Goal: Information Seeking & Learning: Learn about a topic

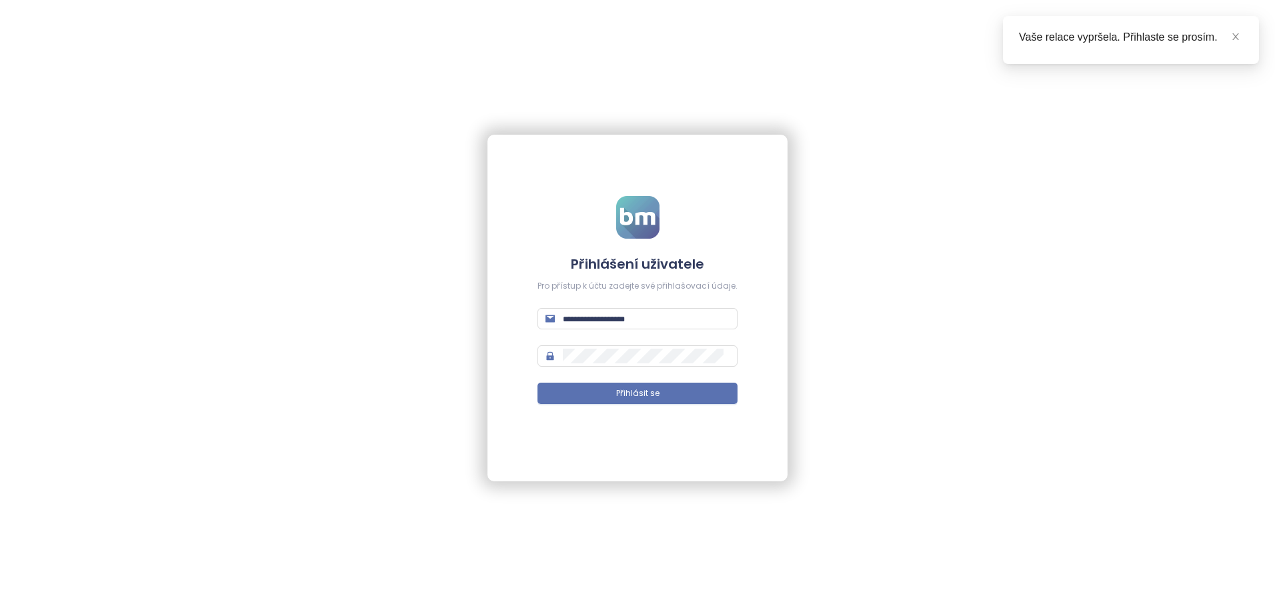
type input "**********"
click at [677, 377] on form "**********" at bounding box center [637, 308] width 200 height 225
click at [671, 390] on button "Přihlásit se" at bounding box center [637, 393] width 200 height 21
click at [1233, 34] on icon "close" at bounding box center [1235, 36] width 9 height 9
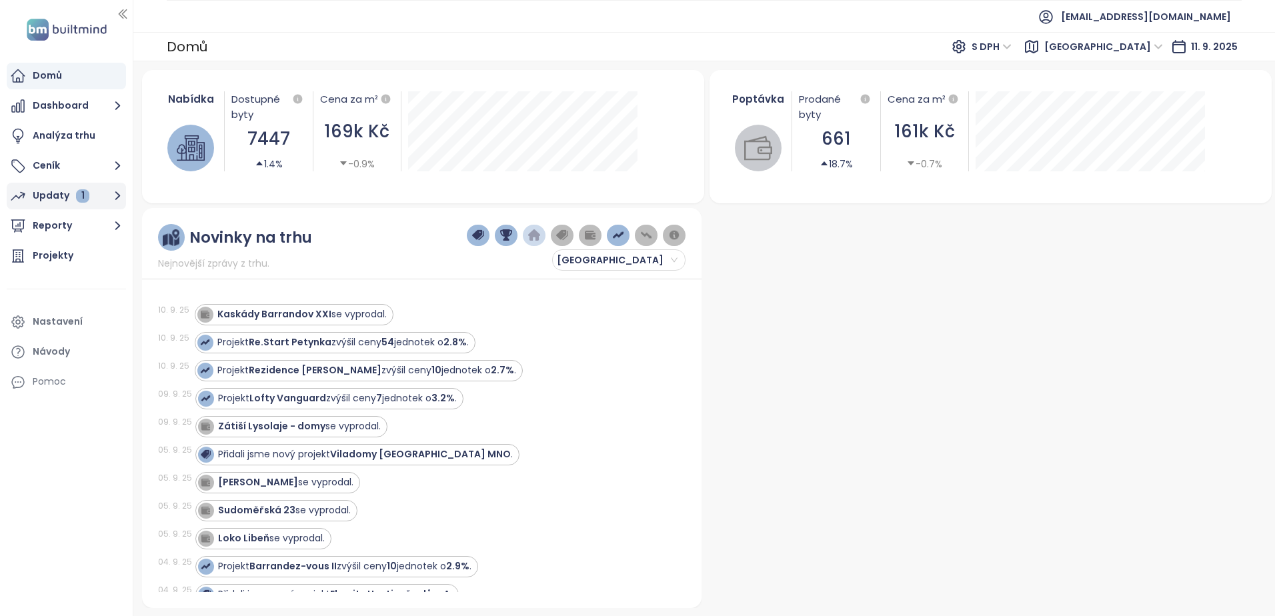
click at [85, 191] on div "1" at bounding box center [82, 195] width 13 height 13
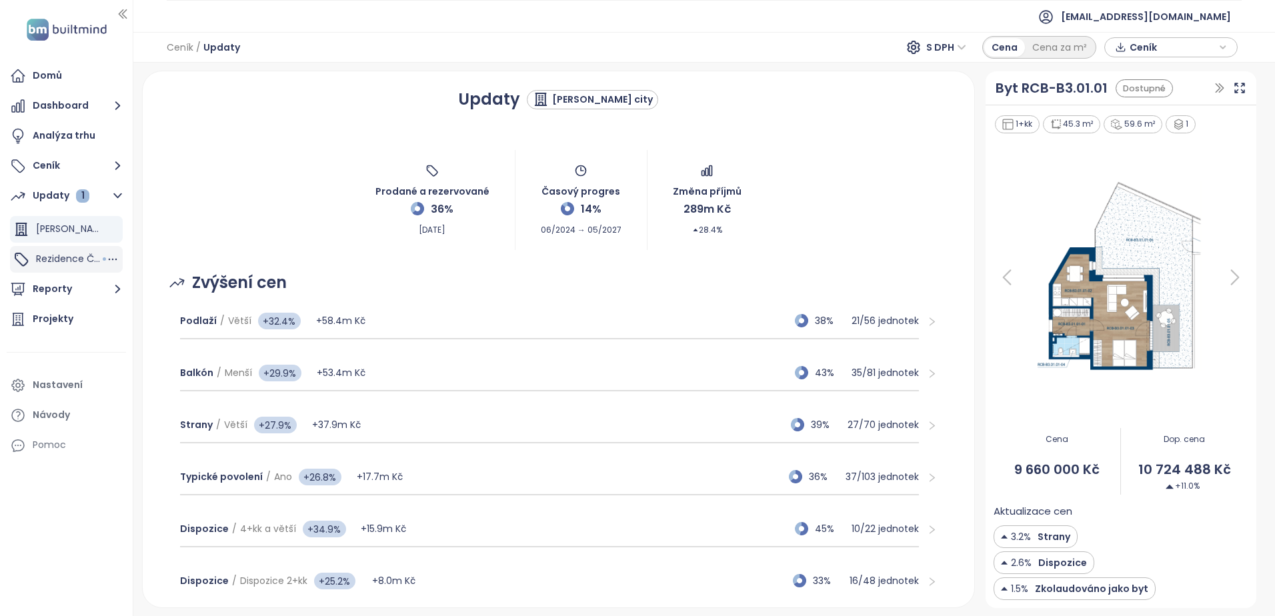
click at [48, 258] on span "Rezidence Čakovice B" at bounding box center [87, 258] width 102 height 13
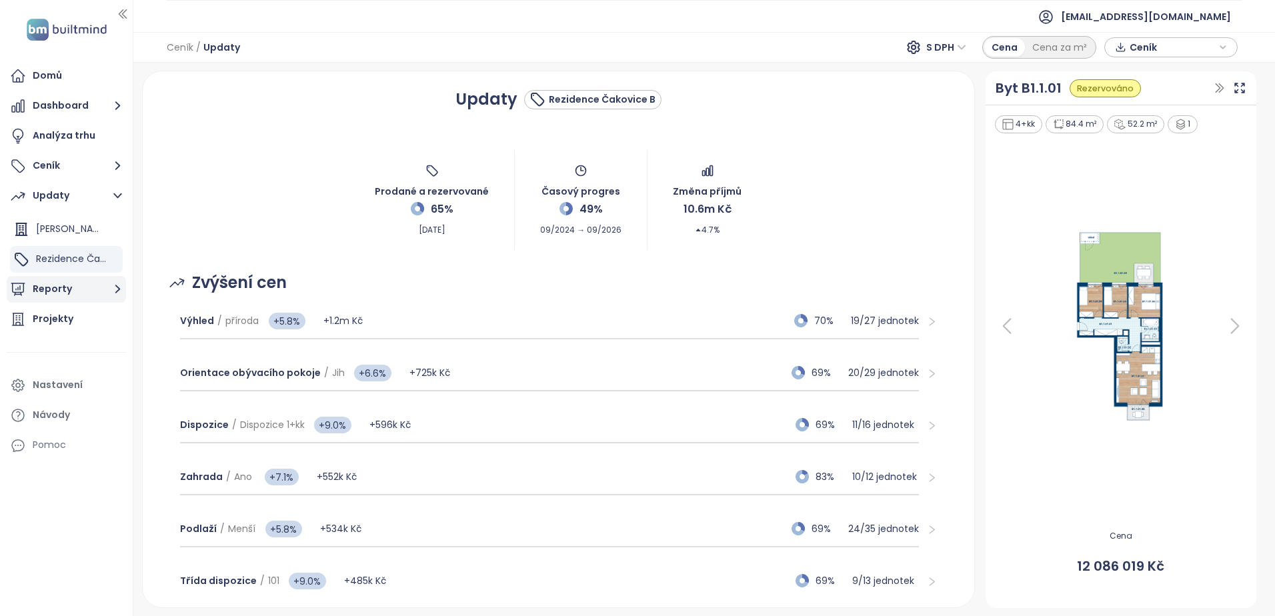
click at [47, 285] on button "Reporty" at bounding box center [66, 289] width 119 height 27
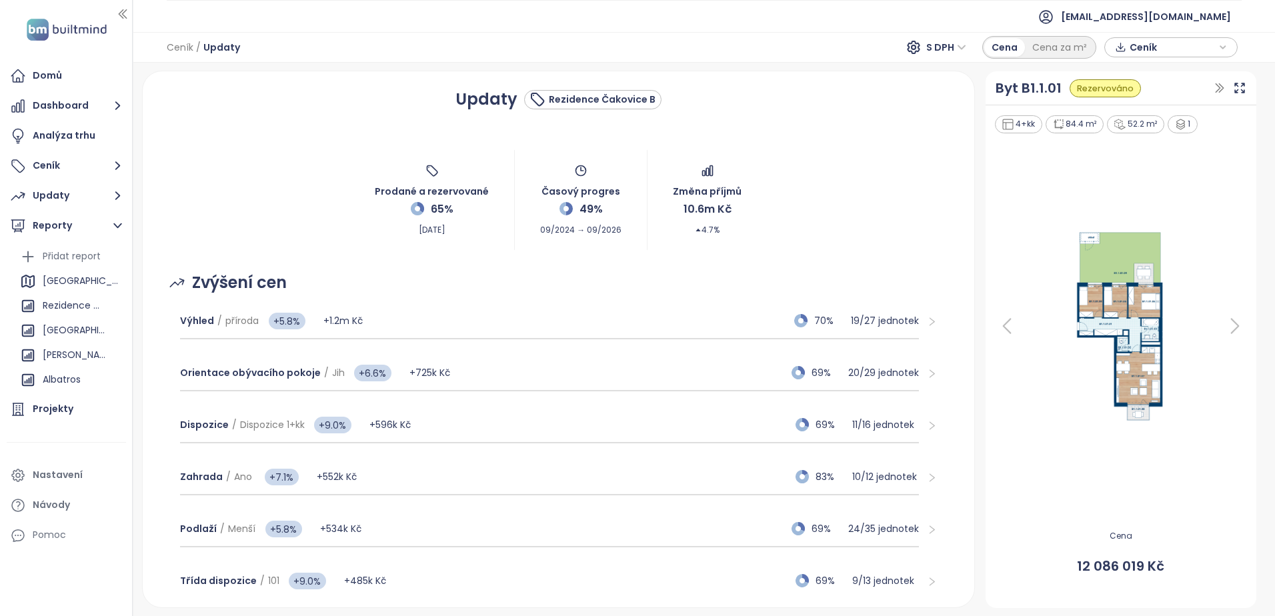
drag, startPoint x: 55, startPoint y: 324, endPoint x: 129, endPoint y: 326, distance: 74.0
click at [55, 324] on div "[GEOGRAPHIC_DATA]" at bounding box center [74, 330] width 63 height 17
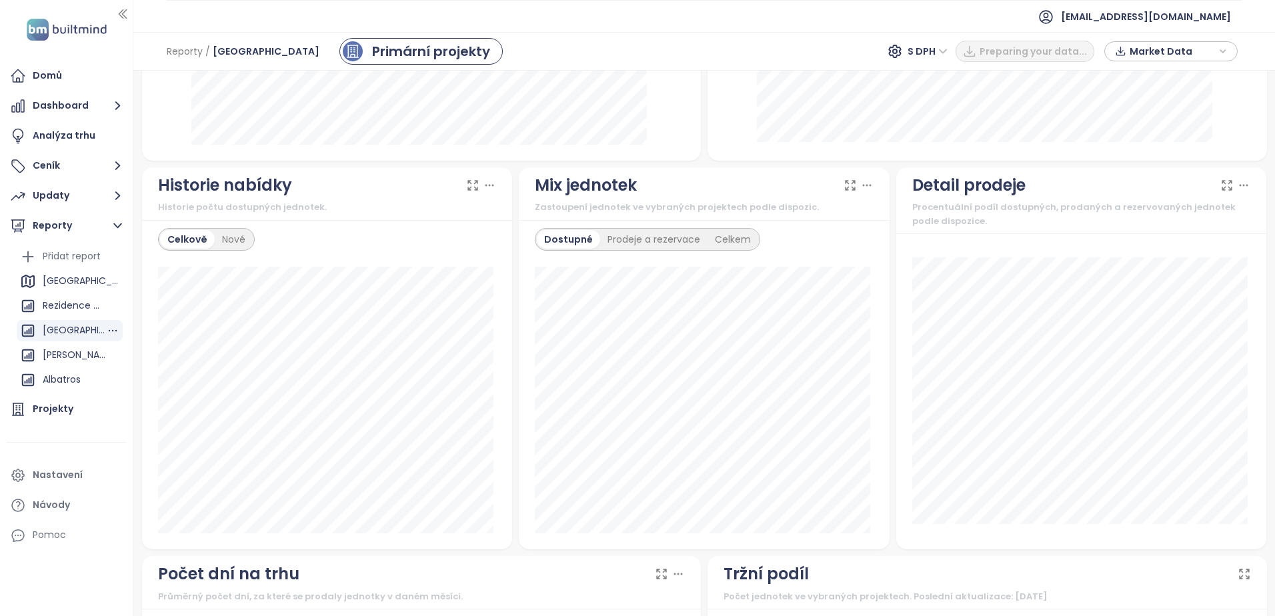
scroll to position [803, 0]
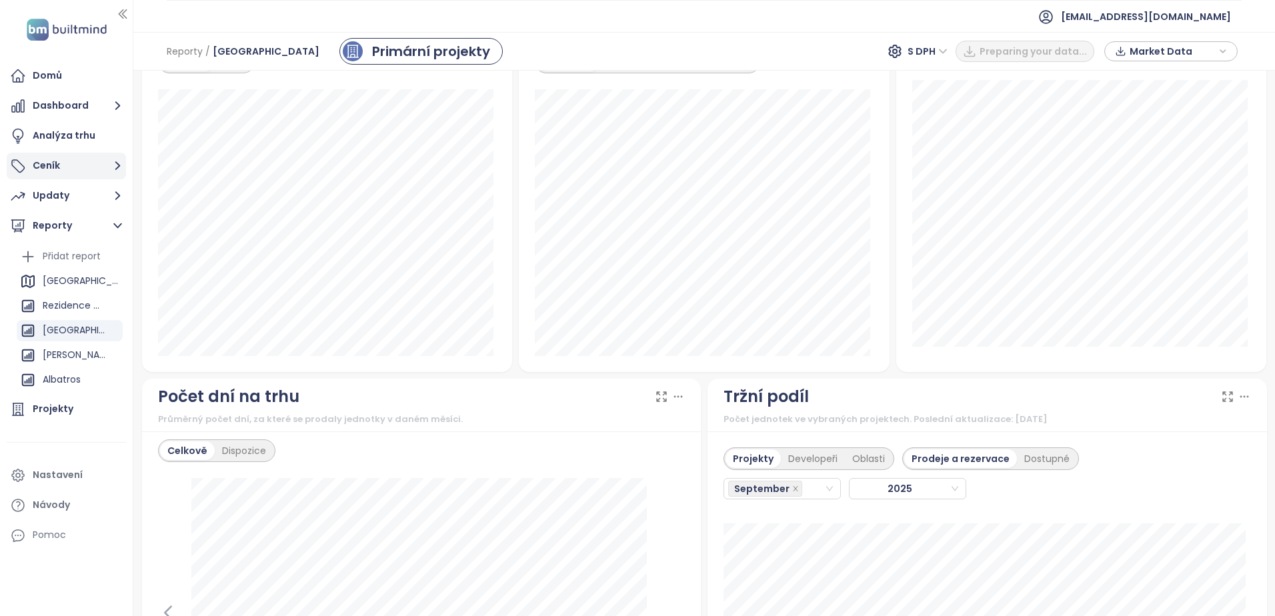
click at [54, 169] on button "Ceník" at bounding box center [66, 166] width 119 height 27
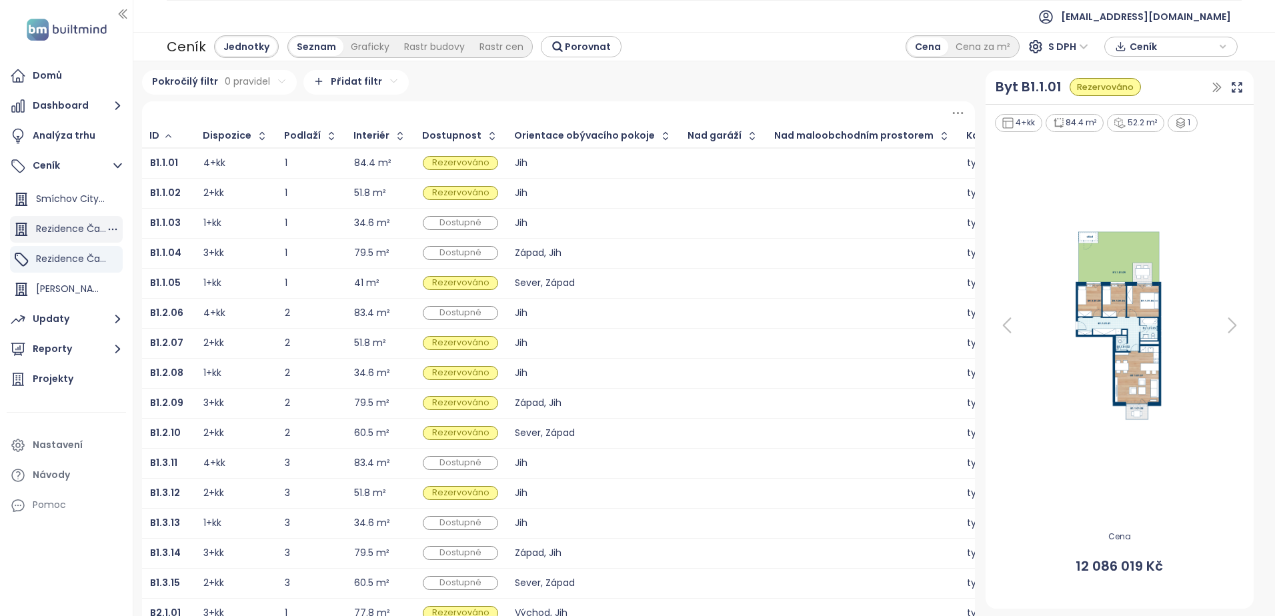
click at [71, 223] on span "Rezidence Čakovice D" at bounding box center [87, 228] width 103 height 13
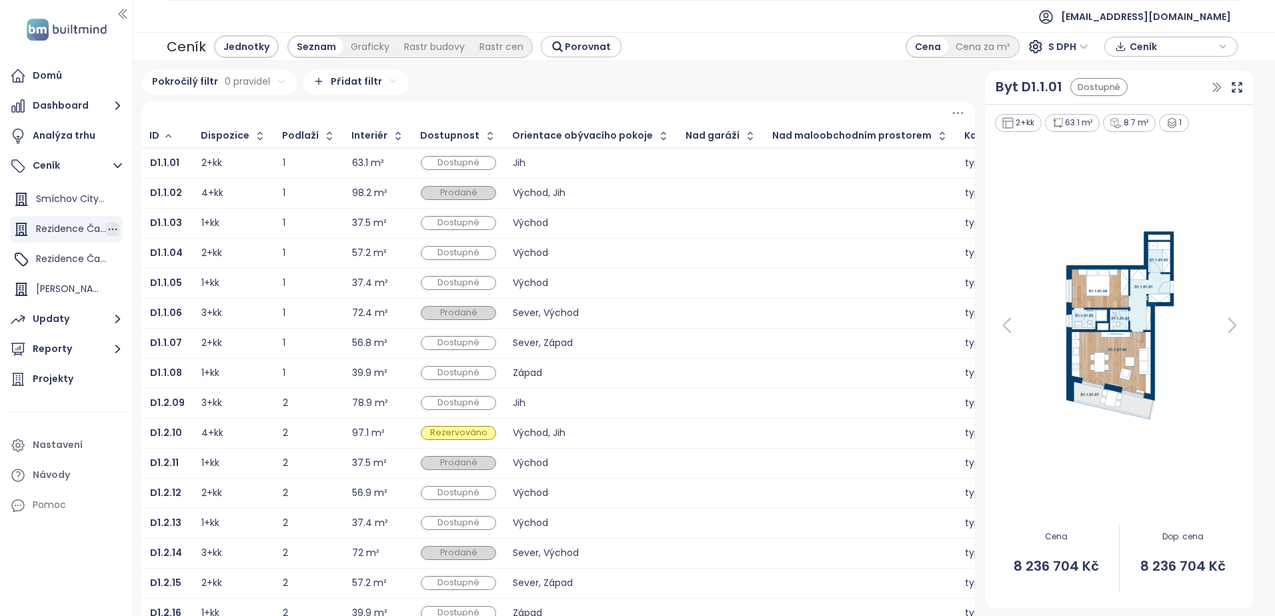
click at [115, 225] on icon "button" at bounding box center [112, 229] width 13 height 13
click at [39, 253] on span "Rezidence Čakovice B" at bounding box center [87, 258] width 102 height 13
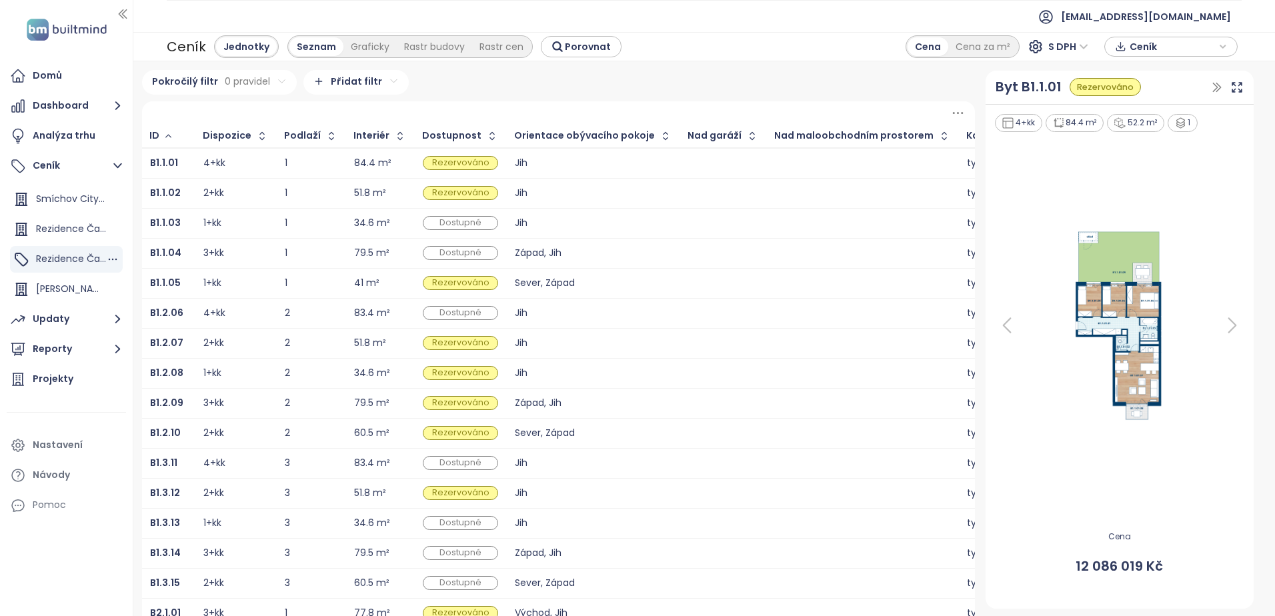
click at [63, 233] on span "Rezidence Čakovice D" at bounding box center [87, 228] width 103 height 13
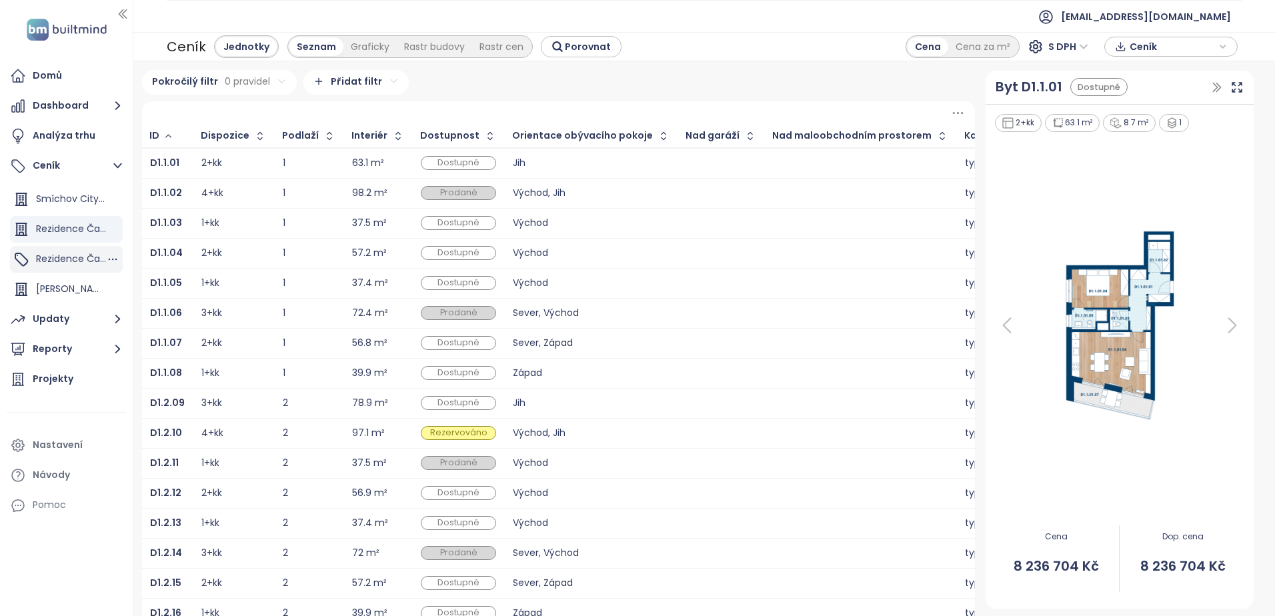
click at [51, 261] on span "Rezidence Čakovice B" at bounding box center [87, 258] width 102 height 13
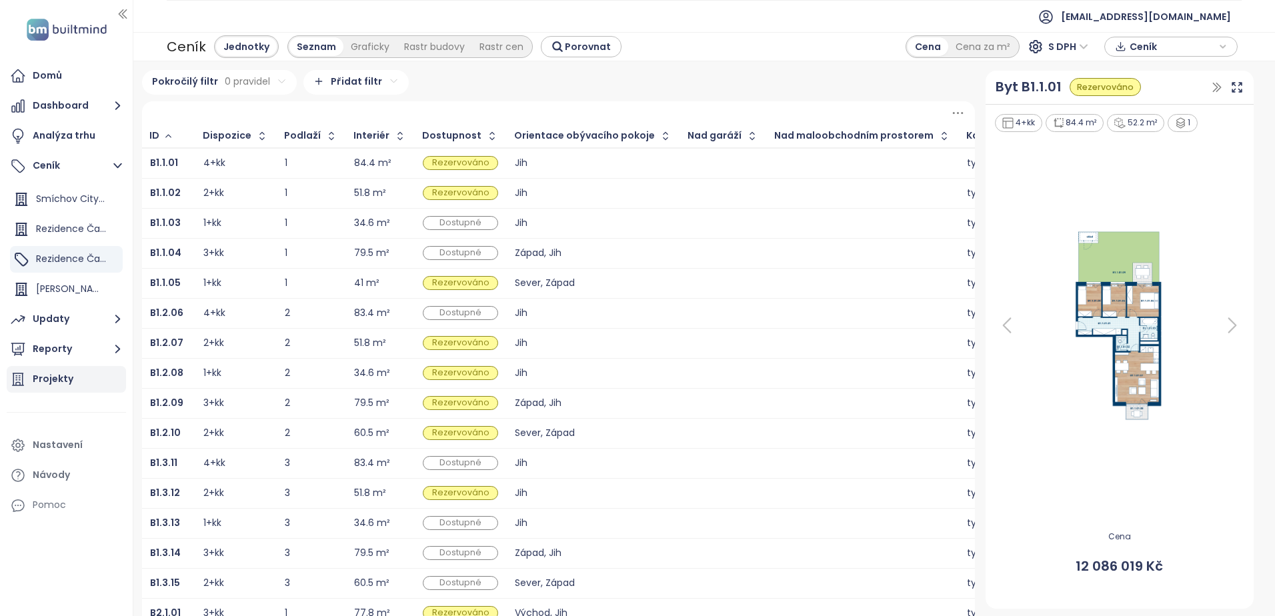
drag, startPoint x: 105, startPoint y: 311, endPoint x: 95, endPoint y: 329, distance: 19.7
click at [105, 311] on button "Updaty" at bounding box center [66, 319] width 119 height 27
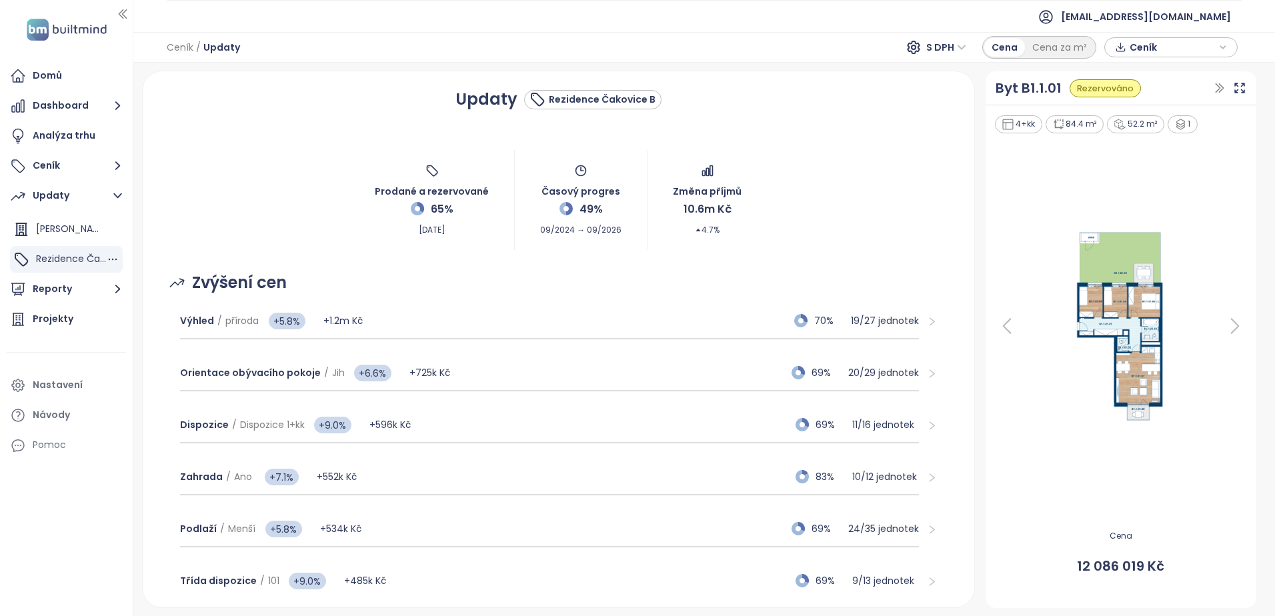
click at [64, 256] on span "Rezidence Čakovice B" at bounding box center [87, 258] width 102 height 13
click at [57, 105] on button "Dashboard" at bounding box center [66, 106] width 119 height 27
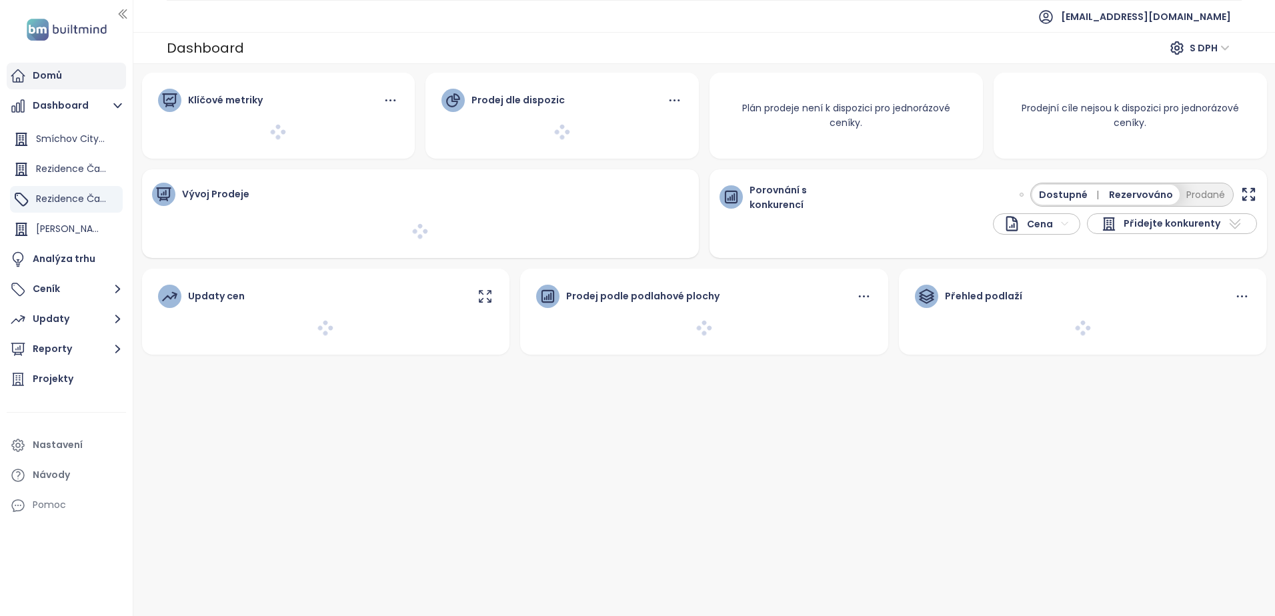
click at [53, 88] on div "Domů" at bounding box center [66, 76] width 119 height 27
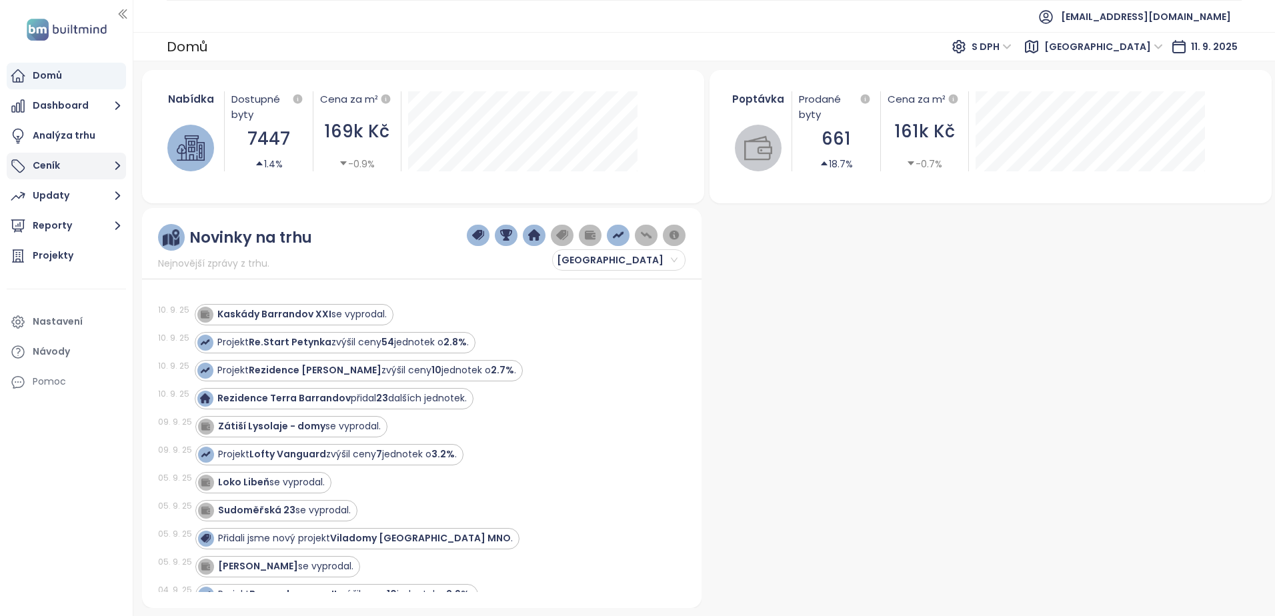
click at [41, 174] on button "Ceník" at bounding box center [66, 166] width 119 height 27
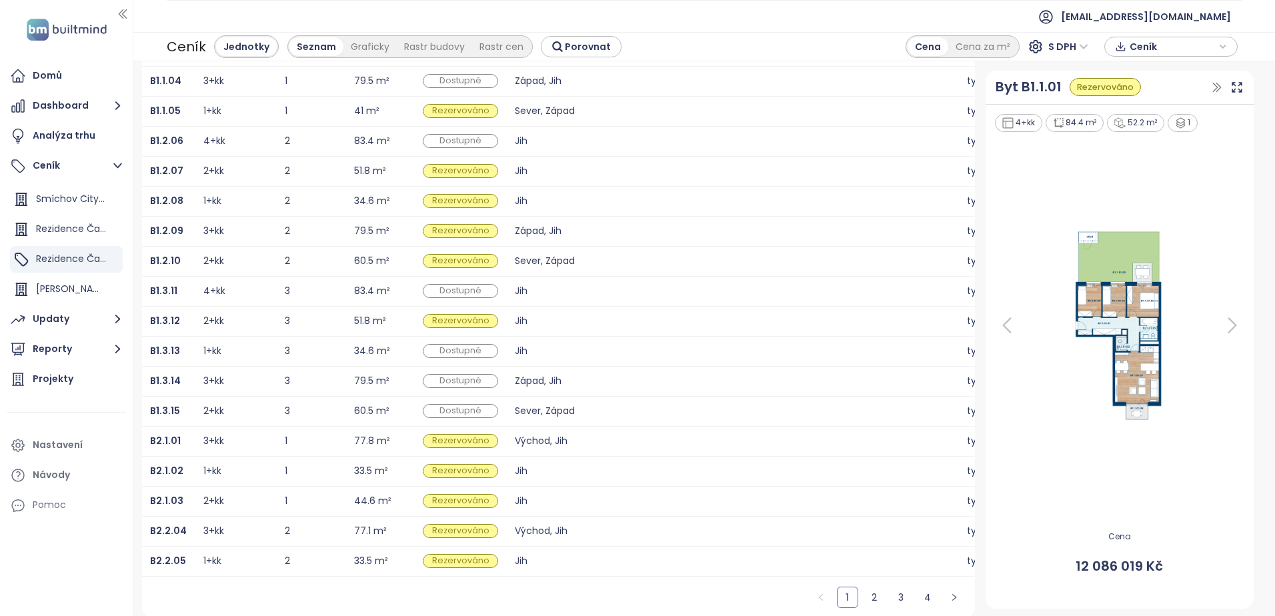
scroll to position [184, 0]
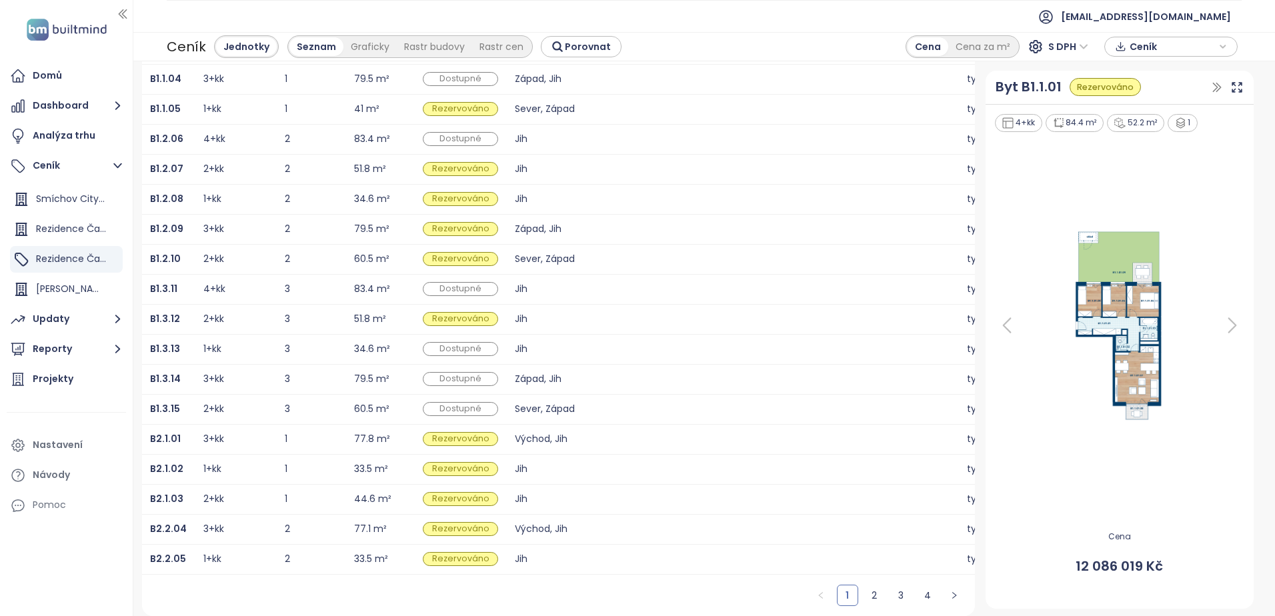
click at [1167, 45] on span "Ceník" at bounding box center [1172, 47] width 86 height 20
click at [1129, 45] on span "Ceník" at bounding box center [1172, 47] width 86 height 20
click at [1124, 66] on icon at bounding box center [1121, 71] width 12 height 21
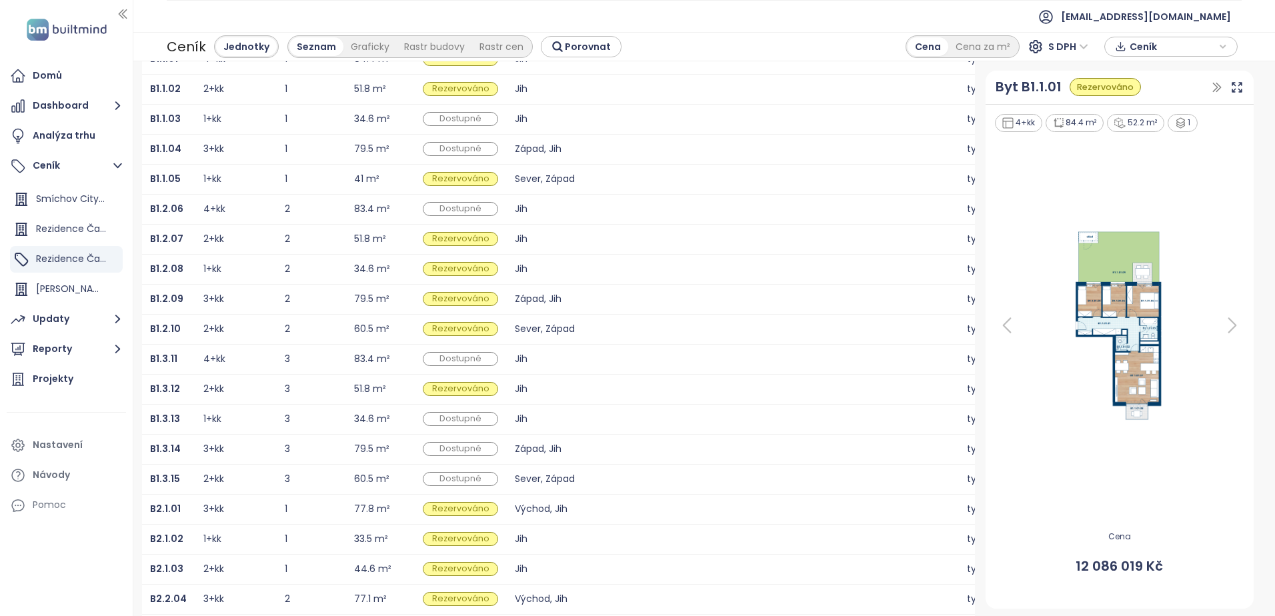
scroll to position [0, 0]
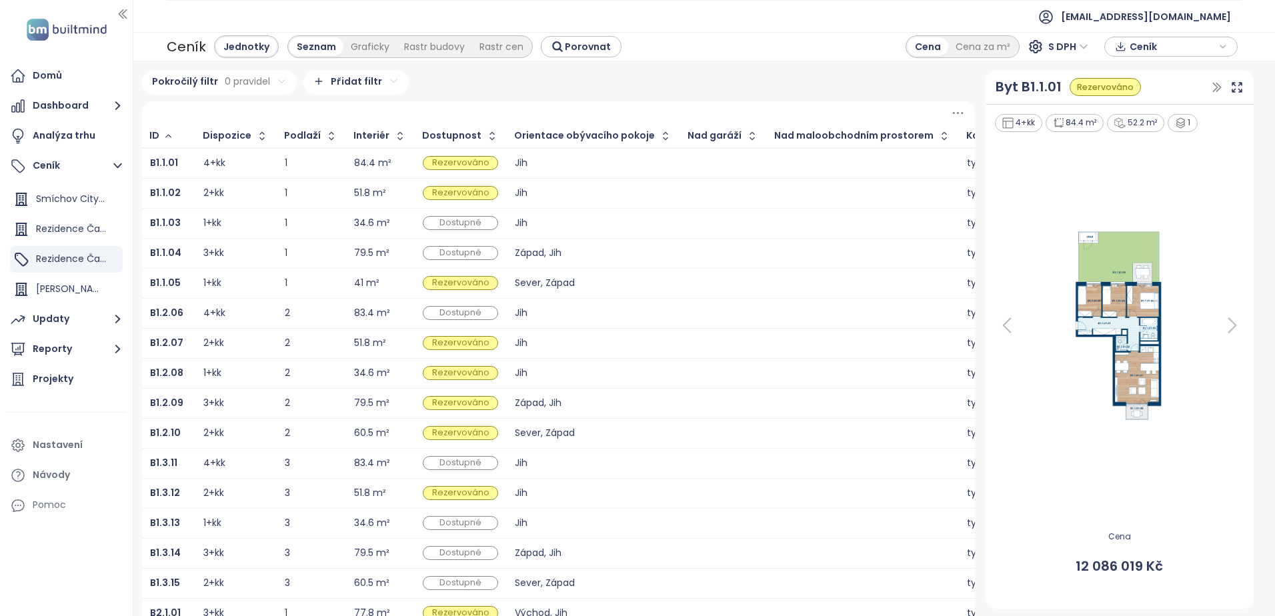
click at [1120, 45] on icon "button" at bounding box center [1120, 45] width 6 height 7
click at [1139, 113] on span "Stáhnout" at bounding box center [1154, 113] width 47 height 15
click at [767, 75] on div "Pokročilý filtr 0 pravidel Přidat filtr" at bounding box center [558, 82] width 833 height 25
drag, startPoint x: 357, startPoint y: 51, endPoint x: 386, endPoint y: 52, distance: 29.4
click at [357, 51] on div "Graficky" at bounding box center [369, 46] width 53 height 19
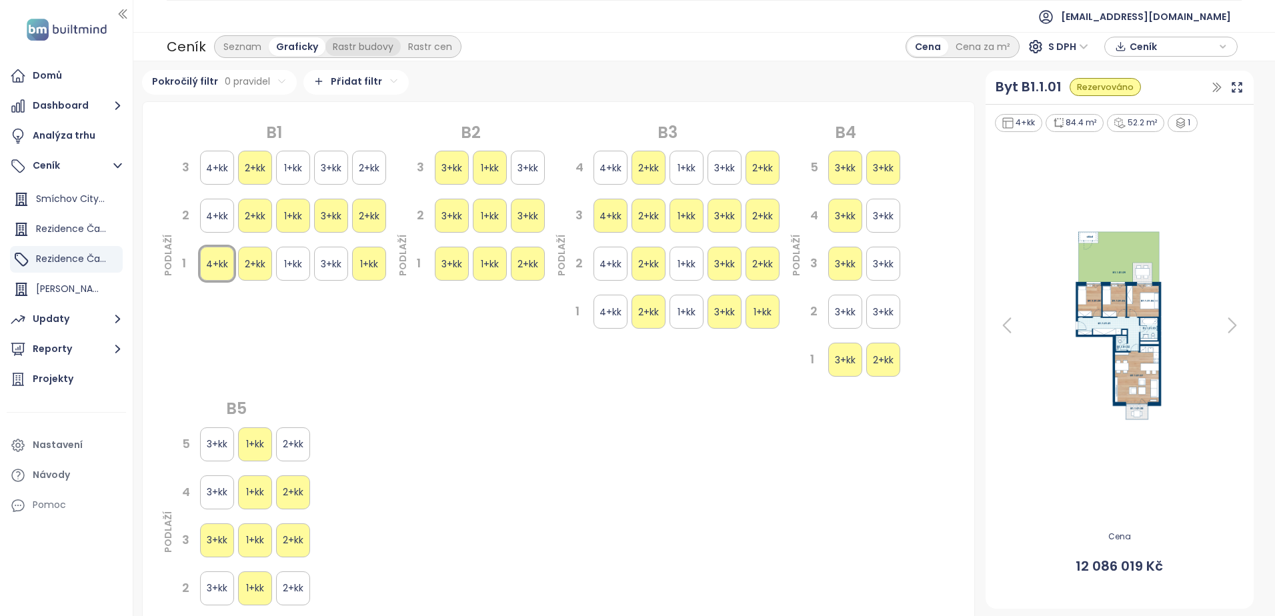
click at [363, 50] on div "Rastr budovy" at bounding box center [362, 46] width 75 height 19
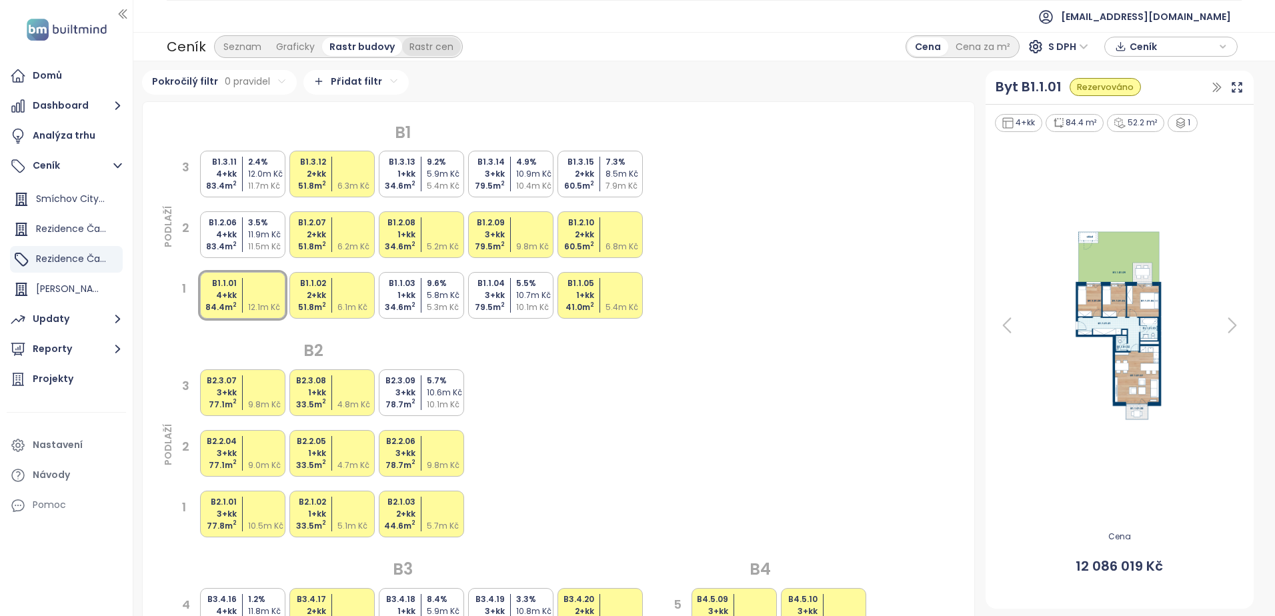
click at [421, 50] on div "Rastr cen" at bounding box center [431, 46] width 59 height 19
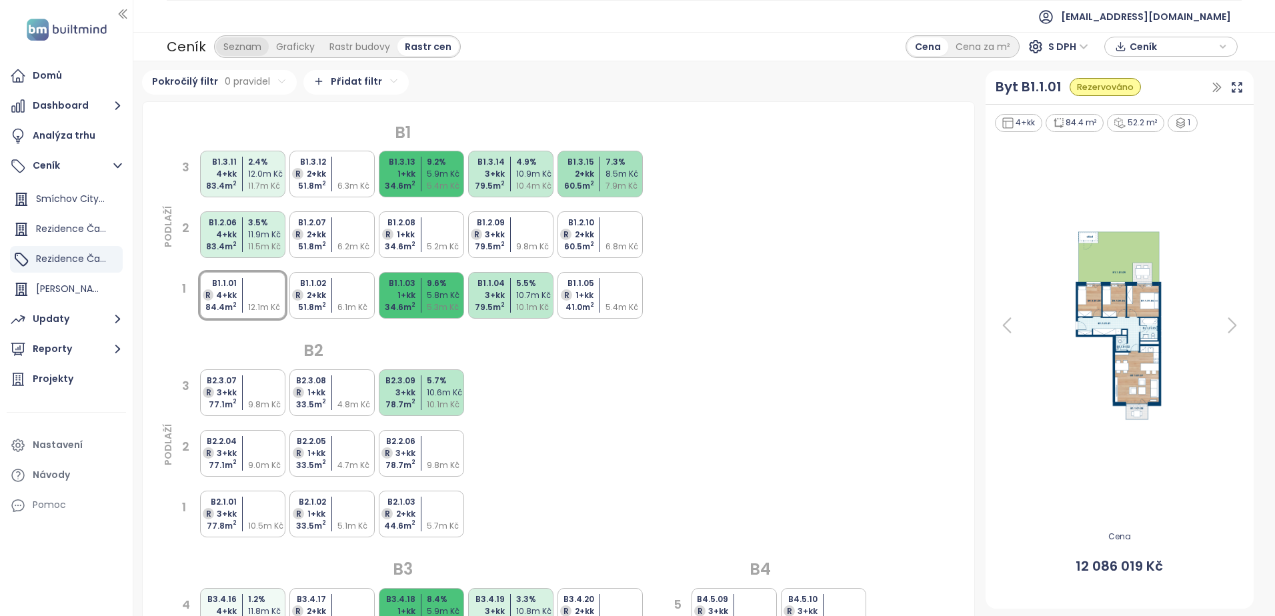
click at [243, 43] on div "Seznam" at bounding box center [242, 46] width 53 height 19
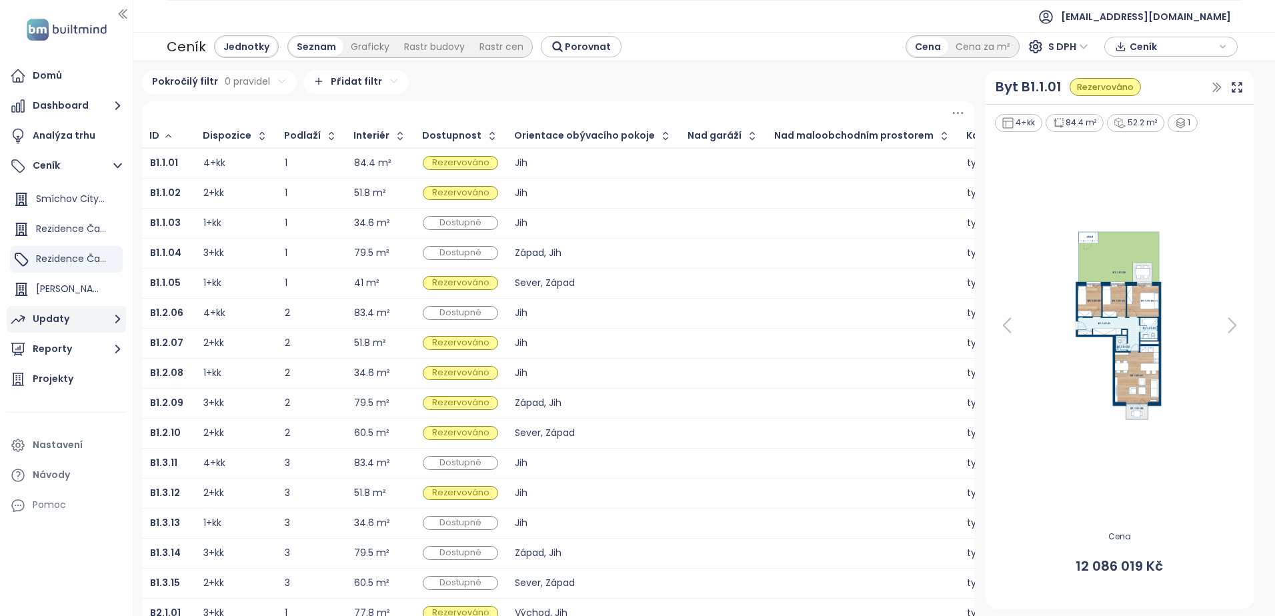
click at [57, 323] on div "Updaty" at bounding box center [51, 319] width 37 height 17
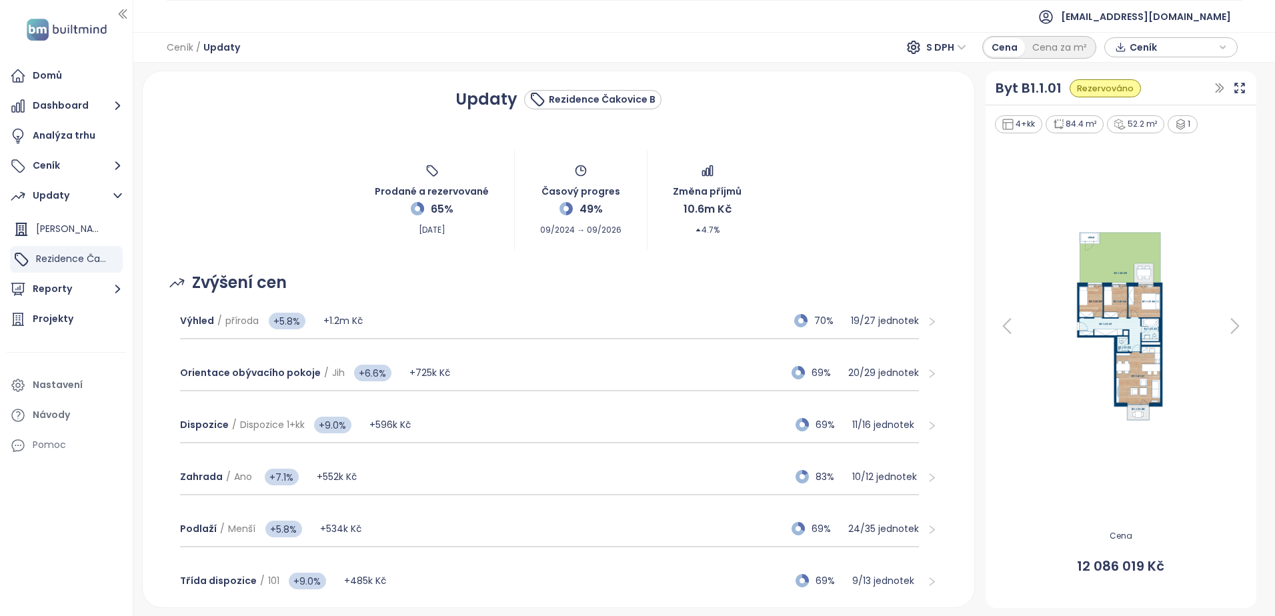
click at [1141, 47] on span "Ceník" at bounding box center [1172, 47] width 86 height 20
click at [1155, 120] on span "Stáhnout" at bounding box center [1154, 114] width 47 height 15
click at [813, 69] on div "Updaty Rezidence Čakovice B Prodané a rezervované 65% [DATE] Časový progres 49%…" at bounding box center [703, 339] width 1141 height 553
click at [1223, 47] on icon "button" at bounding box center [1223, 47] width 8 height 20
click at [57, 110] on button "Dashboard" at bounding box center [66, 106] width 119 height 27
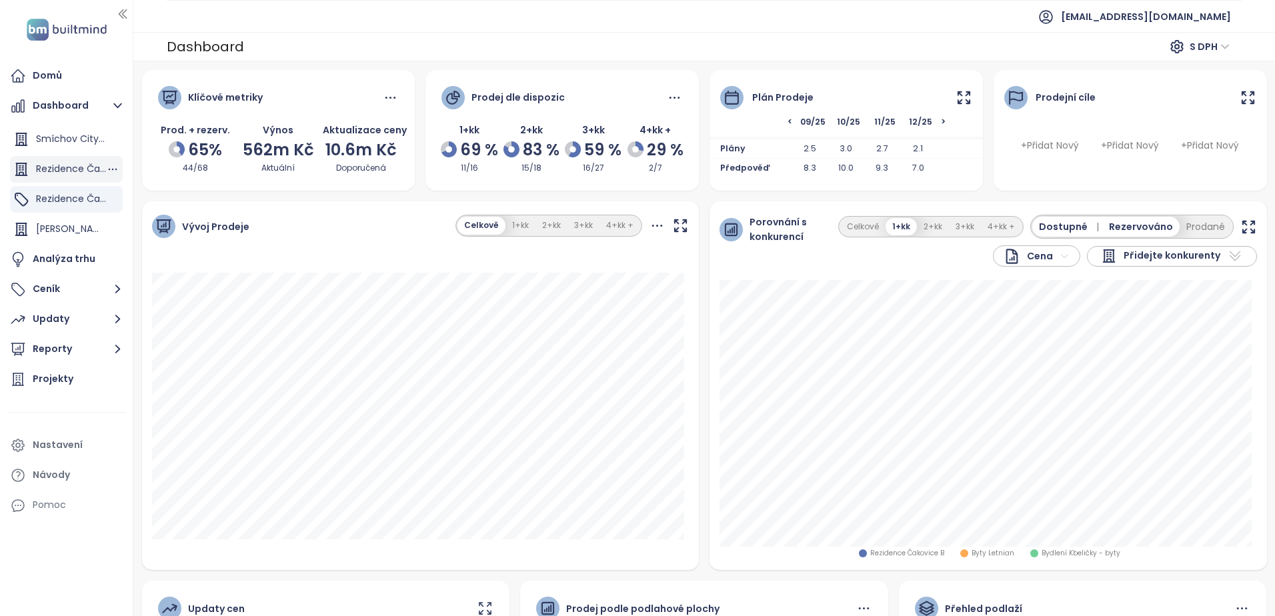
click at [58, 175] on span "Rezidence Čakovice D" at bounding box center [87, 168] width 103 height 13
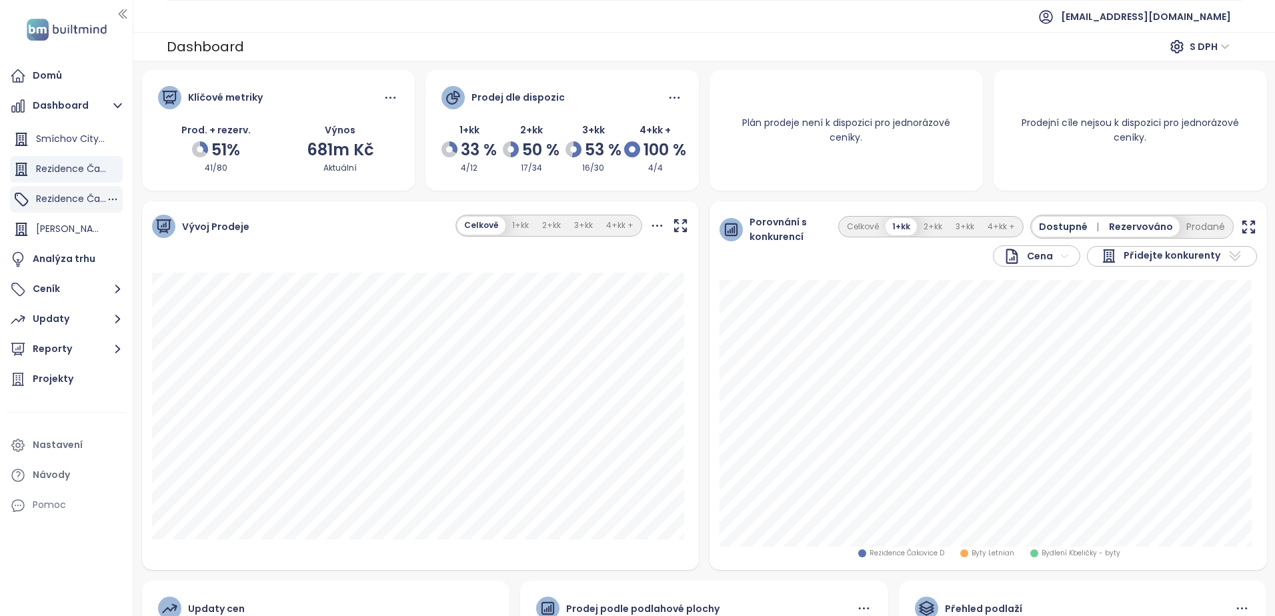
click at [62, 193] on span "Rezidence Čakovice B" at bounding box center [87, 198] width 102 height 13
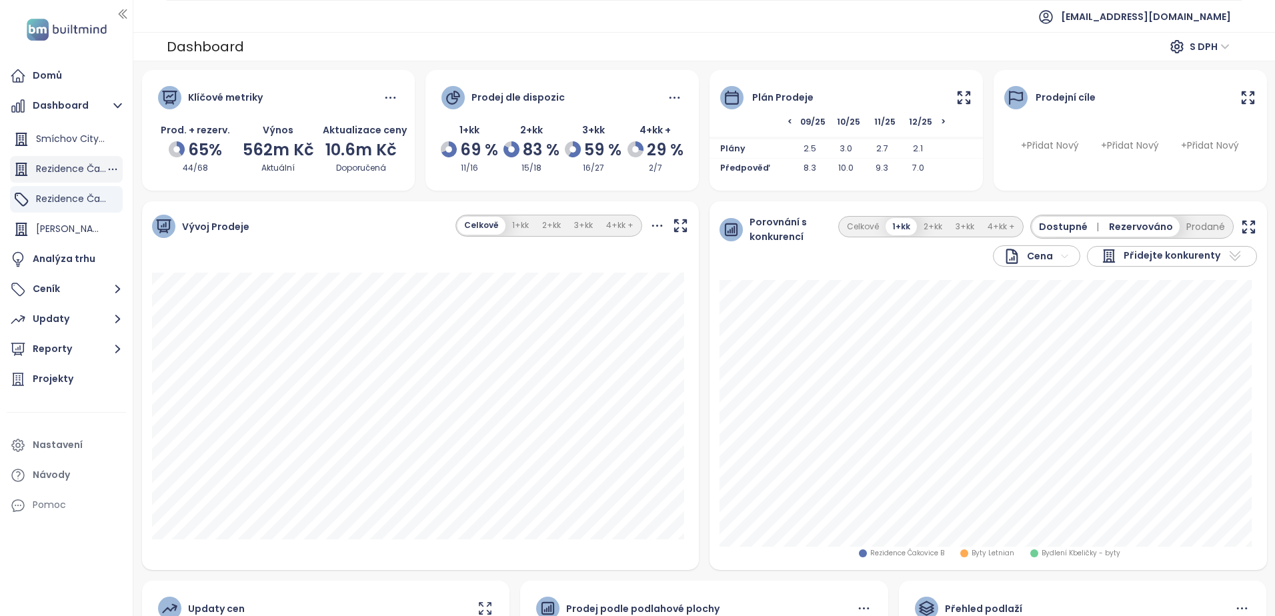
click at [71, 175] on span "Rezidence Čakovice D" at bounding box center [87, 168] width 103 height 13
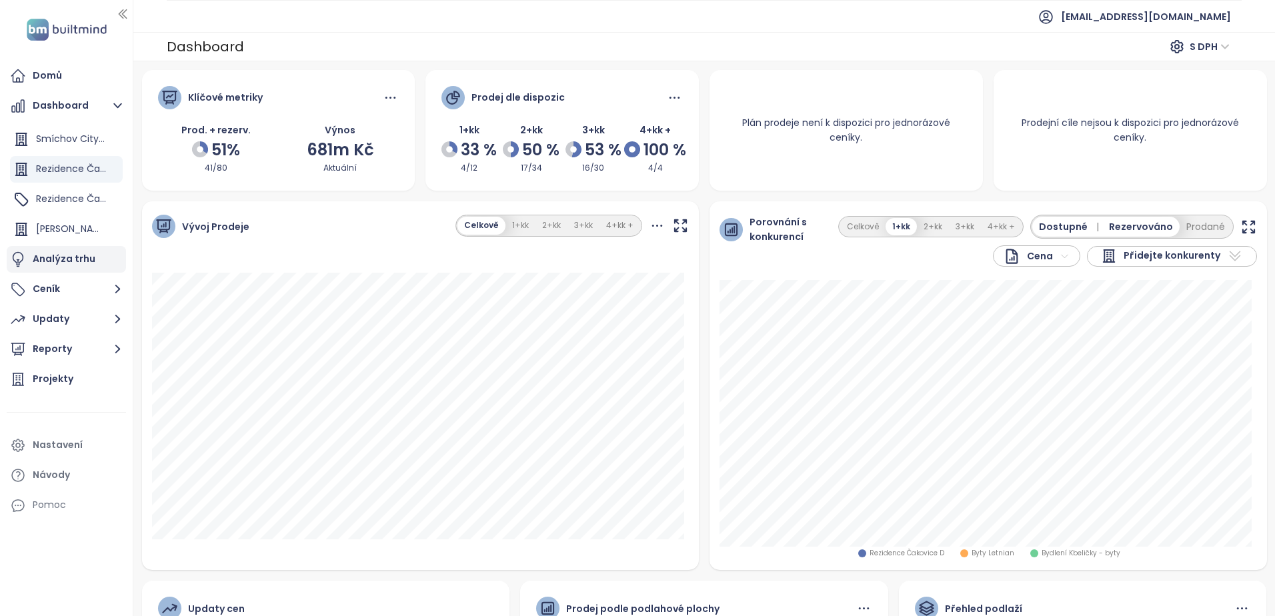
click at [57, 256] on div "Analýza trhu" at bounding box center [64, 259] width 63 height 17
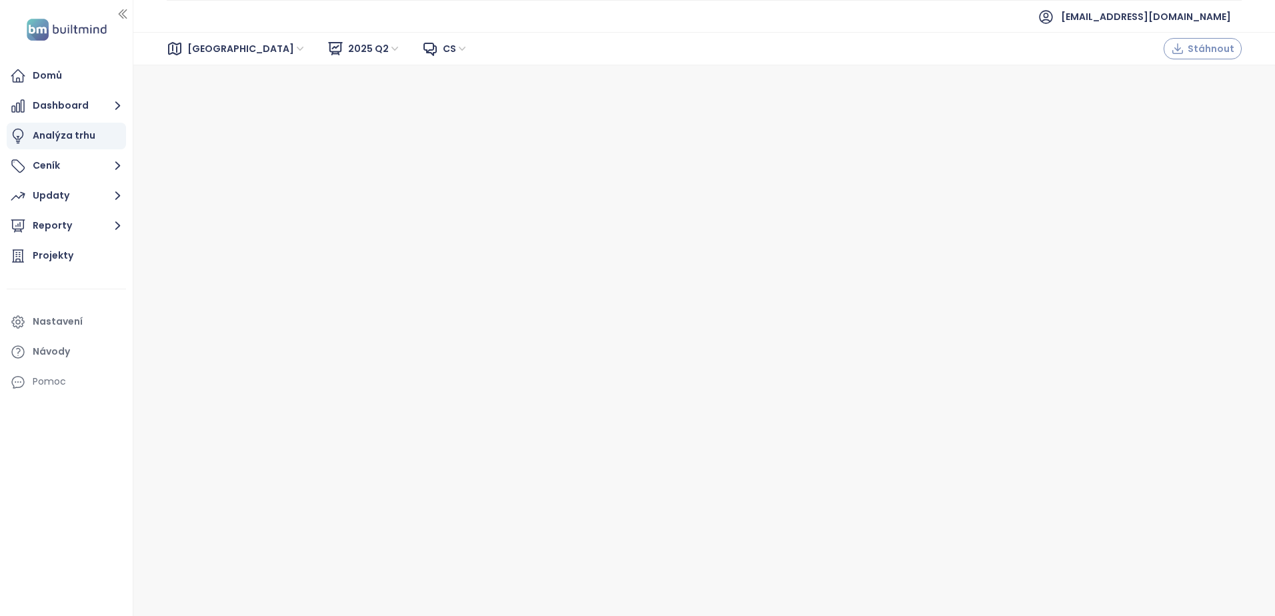
click at [1192, 45] on span "Stáhnout" at bounding box center [1210, 48] width 47 height 15
click at [215, 47] on span "[GEOGRAPHIC_DATA]" at bounding box center [246, 49] width 119 height 20
click at [205, 97] on div "[GEOGRAPHIC_DATA]" at bounding box center [246, 96] width 107 height 15
click at [77, 257] on div "Projekty" at bounding box center [66, 256] width 119 height 27
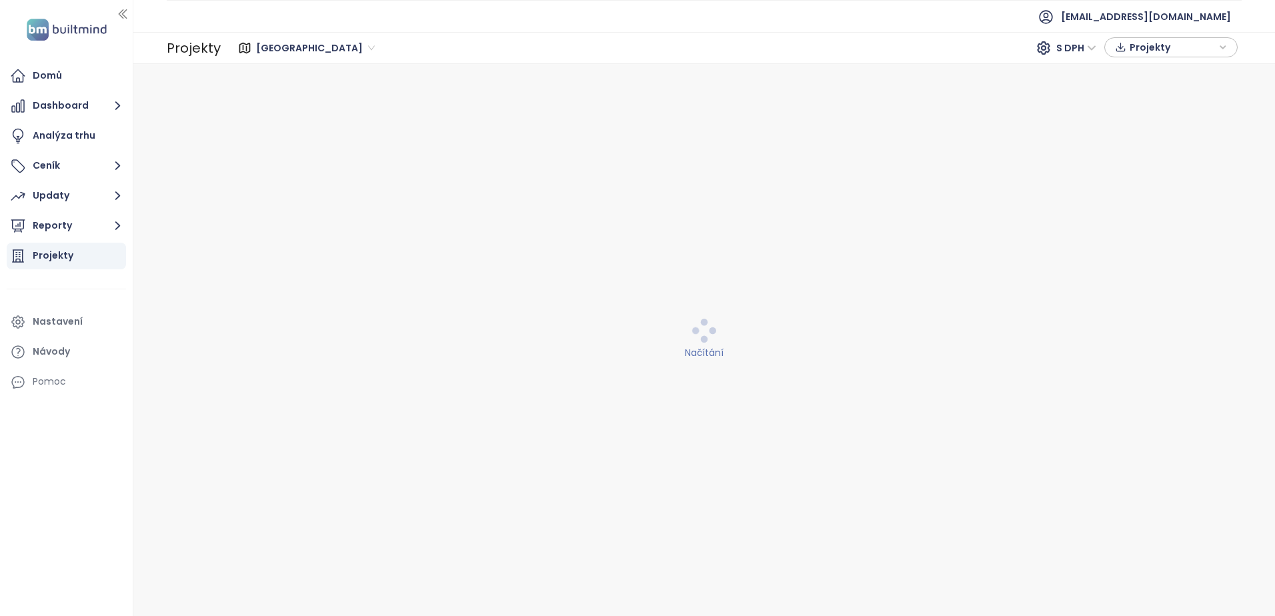
click at [1156, 47] on span "Projekty" at bounding box center [1172, 47] width 86 height 20
click at [1139, 49] on span "Projekty" at bounding box center [1172, 47] width 86 height 20
click at [1126, 93] on icon "button" at bounding box center [1121, 99] width 12 height 13
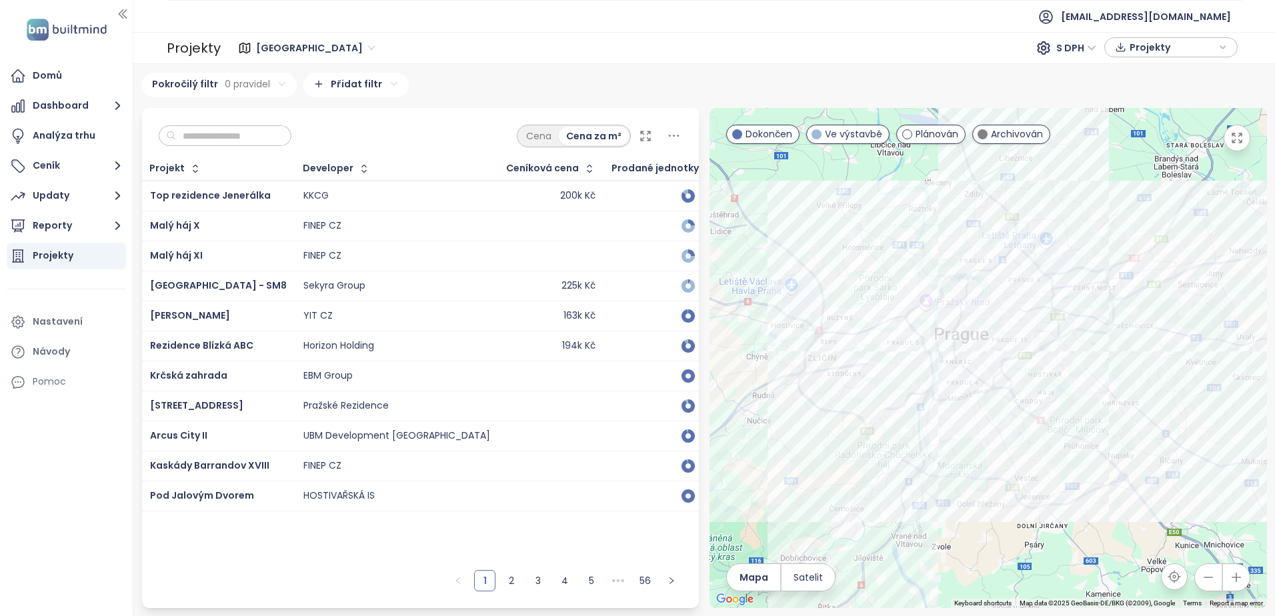
drag, startPoint x: 483, startPoint y: 61, endPoint x: 497, endPoint y: 59, distance: 13.5
click at [483, 59] on div "Praha S DPH Projekty" at bounding box center [731, 48] width 1021 height 27
